Goal: Task Accomplishment & Management: Manage account settings

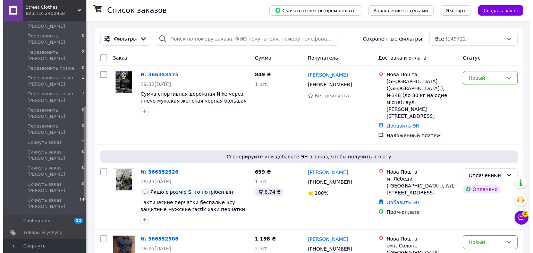
scroll to position [277, 0]
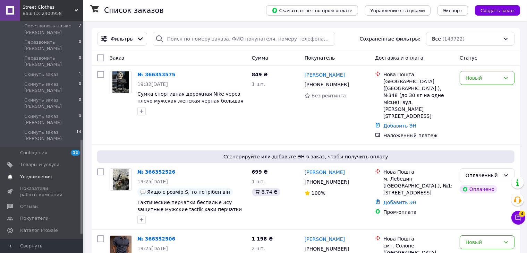
click at [60, 174] on span "Уведомления" at bounding box center [42, 177] width 44 height 6
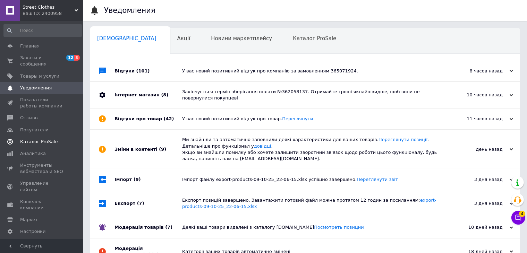
click at [48, 139] on span "Каталог ProSale" at bounding box center [38, 142] width 37 height 6
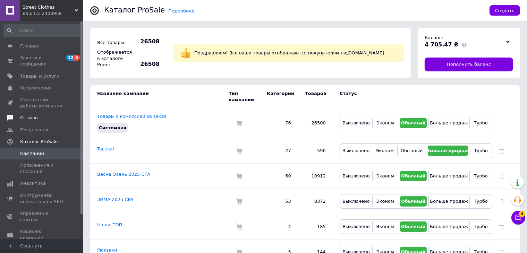
click at [50, 115] on span "Отзывы" at bounding box center [42, 118] width 44 height 6
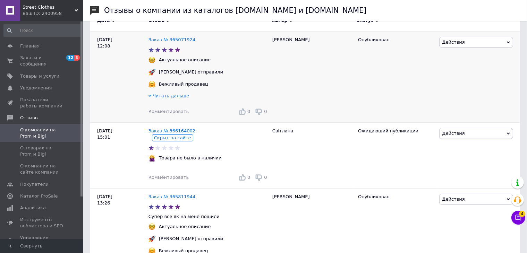
scroll to position [69, 0]
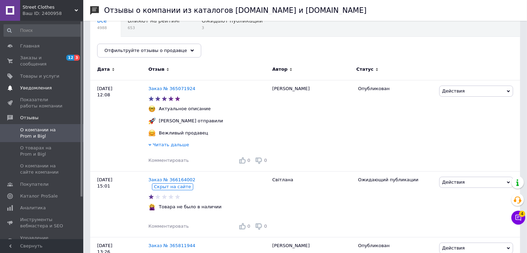
click at [67, 85] on span "0 0" at bounding box center [73, 88] width 19 height 6
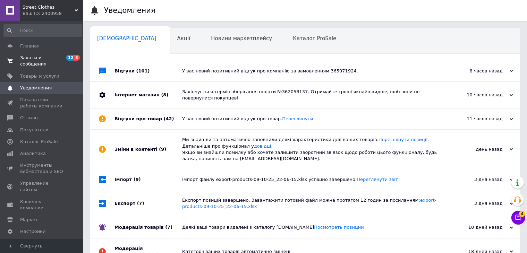
click at [62, 61] on span "Заказы и сообщения" at bounding box center [42, 61] width 44 height 12
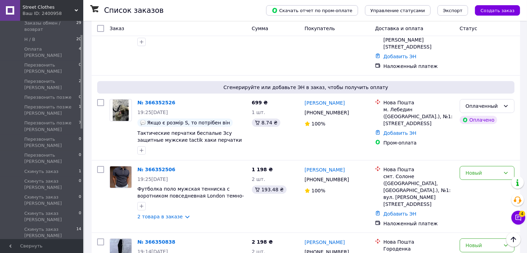
scroll to position [243, 0]
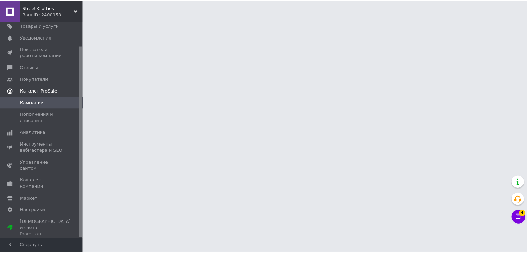
scroll to position [28, 0]
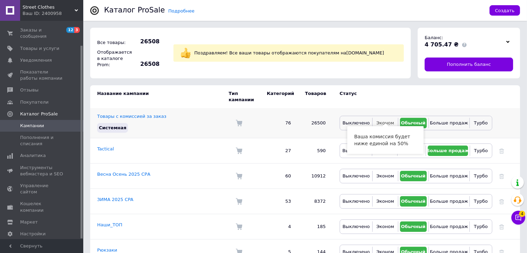
click at [395, 118] on button "Эконом" at bounding box center [385, 123] width 22 height 10
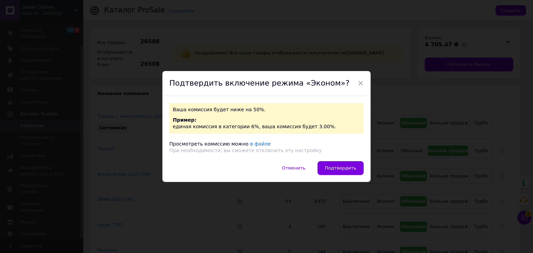
click at [353, 160] on div "Ваша комиссия будет ниже на 50%. Пример: единая комиссия в категории 6%, ваша к…" at bounding box center [266, 128] width 208 height 65
drag, startPoint x: 350, startPoint y: 166, endPoint x: 354, endPoint y: 163, distance: 4.9
click at [350, 166] on span "Подтвердить" at bounding box center [341, 167] width 32 height 5
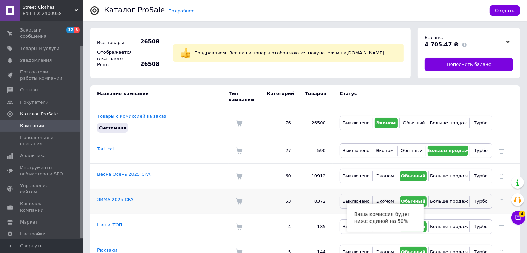
click at [386, 201] on div "Выключено Эконом Обычный Больше продаж Турбо" at bounding box center [415, 201] width 153 height 15
click at [388, 199] on span "Эконом" at bounding box center [385, 201] width 18 height 5
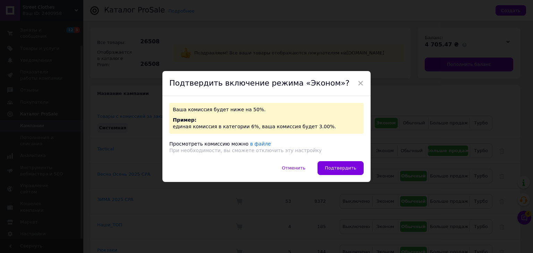
click at [352, 160] on div "Ваша комиссия будет ниже на 50%. Пример: единая комиссия в категории 6%, ваша к…" at bounding box center [266, 128] width 208 height 65
click at [351, 164] on button "Подтвердить" at bounding box center [340, 168] width 46 height 14
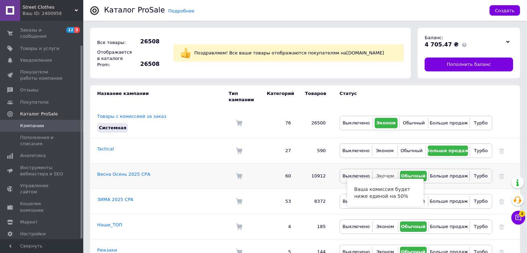
click at [387, 173] on span "Эконом" at bounding box center [385, 175] width 18 height 5
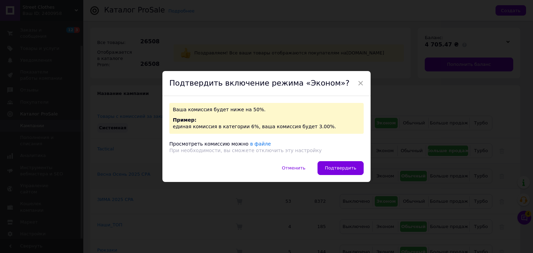
click at [353, 168] on span "Подтвердить" at bounding box center [341, 167] width 32 height 5
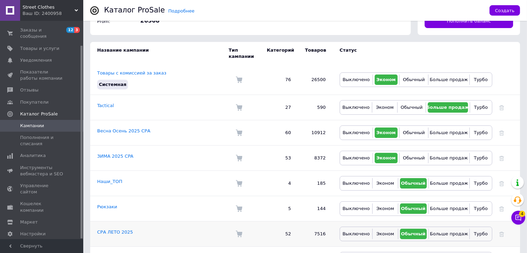
scroll to position [104, 0]
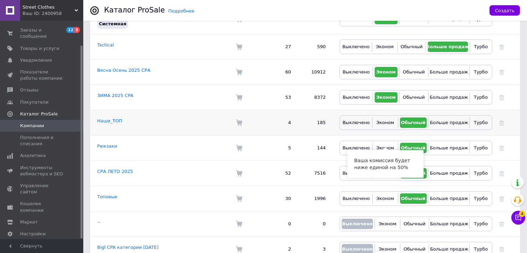
click at [384, 123] on td "Выключено Эконом Обычный Больше продаж Турбо" at bounding box center [412, 122] width 159 height 25
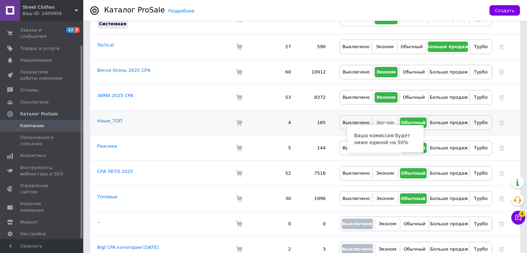
click at [385, 120] on button "Эконом" at bounding box center [385, 123] width 22 height 10
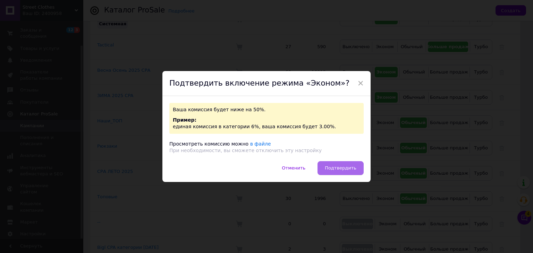
click at [337, 174] on button "Подтвердить" at bounding box center [340, 168] width 46 height 14
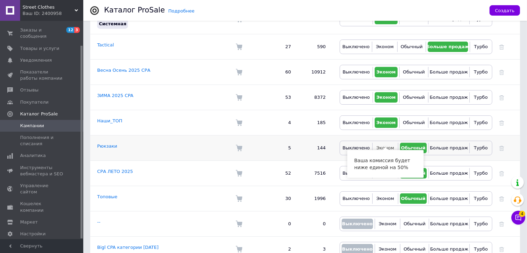
click at [385, 145] on span "Эконом" at bounding box center [385, 148] width 18 height 6
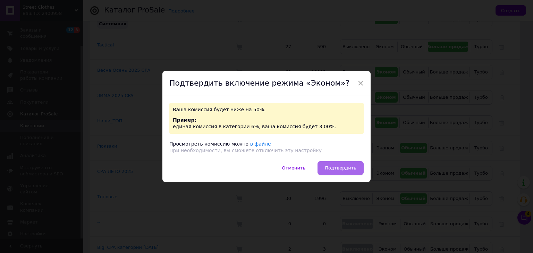
click at [340, 167] on span "Подтвердить" at bounding box center [341, 167] width 32 height 5
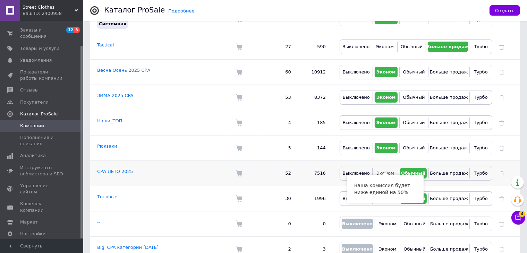
click at [388, 171] on span "Эконом" at bounding box center [385, 173] width 18 height 5
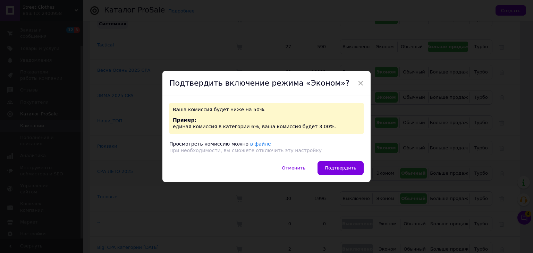
drag, startPoint x: 334, startPoint y: 166, endPoint x: 339, endPoint y: 167, distance: 5.2
click at [334, 167] on span "Подтвердить" at bounding box center [341, 167] width 32 height 5
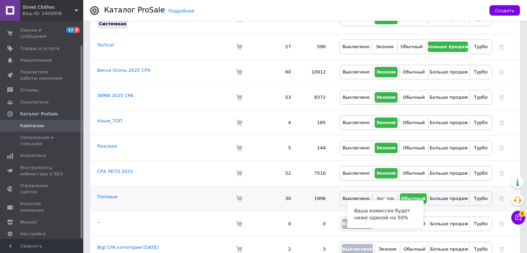
click at [386, 193] on button "Эконом" at bounding box center [385, 198] width 22 height 10
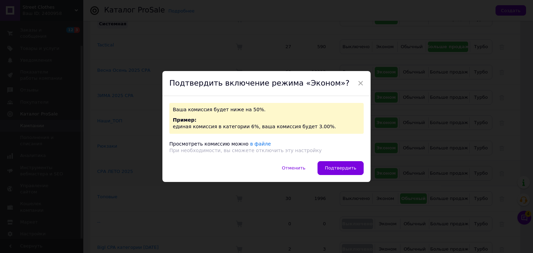
click at [340, 173] on button "Подтвердить" at bounding box center [340, 168] width 46 height 14
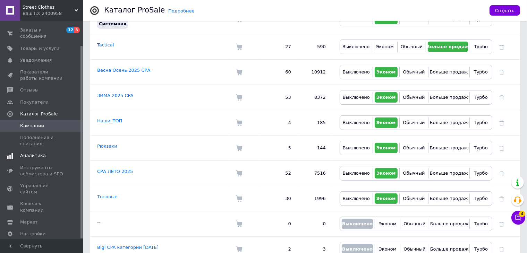
click at [49, 153] on span "Аналитика" at bounding box center [42, 156] width 44 height 6
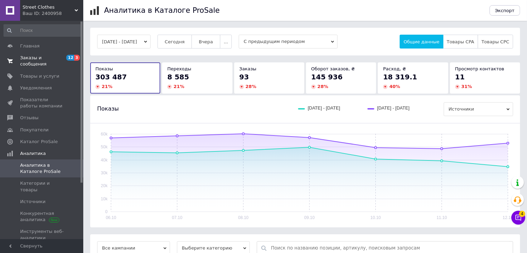
click at [47, 53] on link "Заказы и сообщения 12 3" at bounding box center [42, 61] width 85 height 18
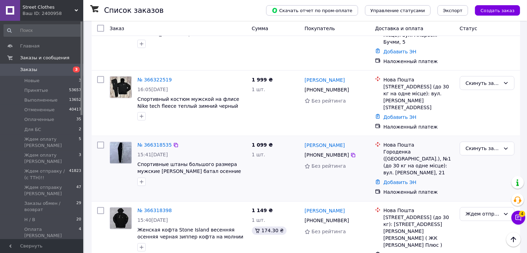
scroll to position [1179, 0]
